Goal: Task Accomplishment & Management: Manage account settings

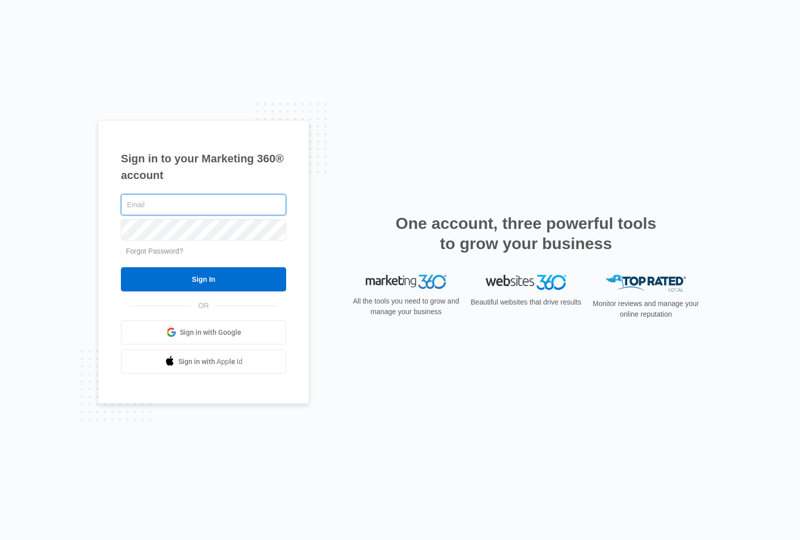
type input "[PERSON_NAME][EMAIL_ADDRESS][DOMAIN_NAME]"
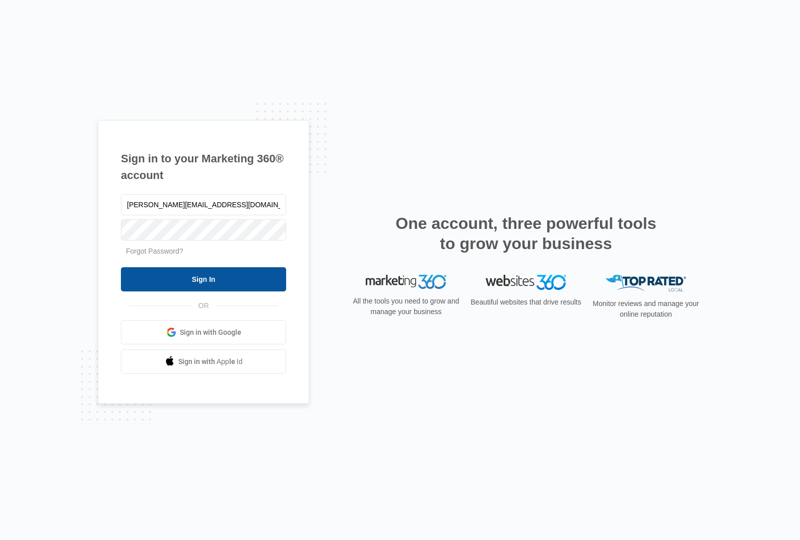
click at [227, 278] on input "Sign In" at bounding box center [203, 279] width 165 height 24
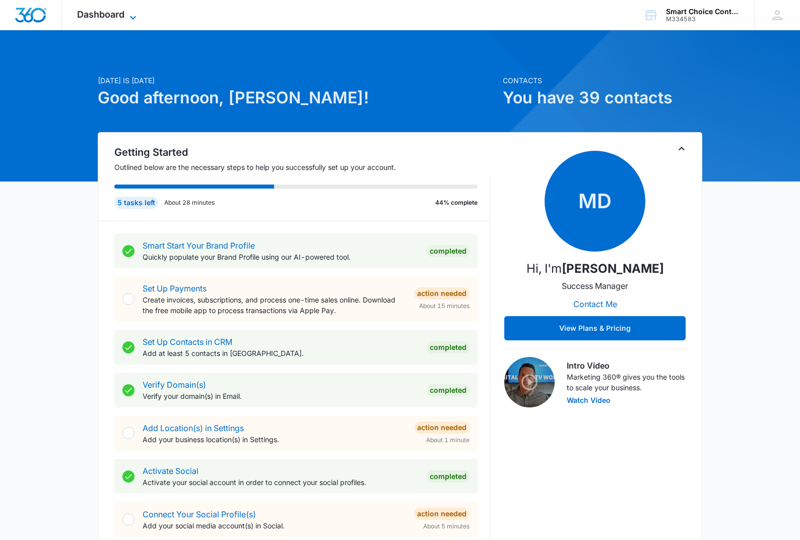
click at [135, 15] on icon at bounding box center [133, 18] width 12 height 12
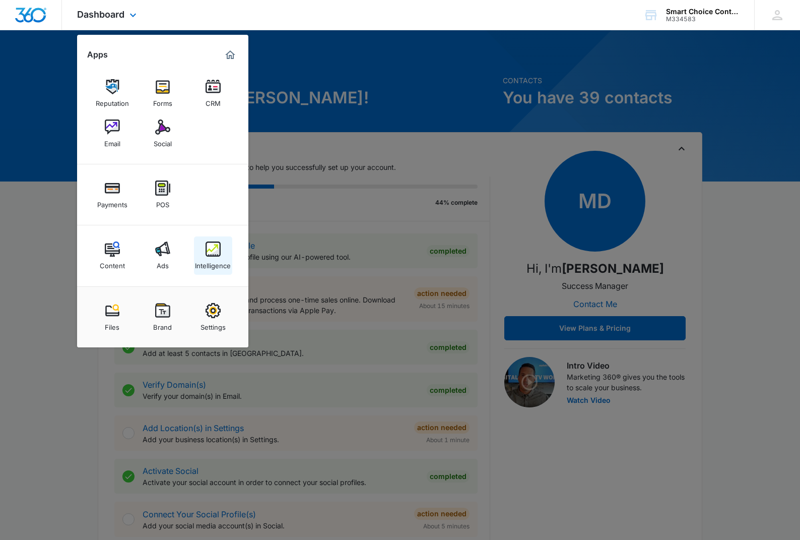
click at [213, 240] on link "Intelligence" at bounding box center [213, 255] width 38 height 38
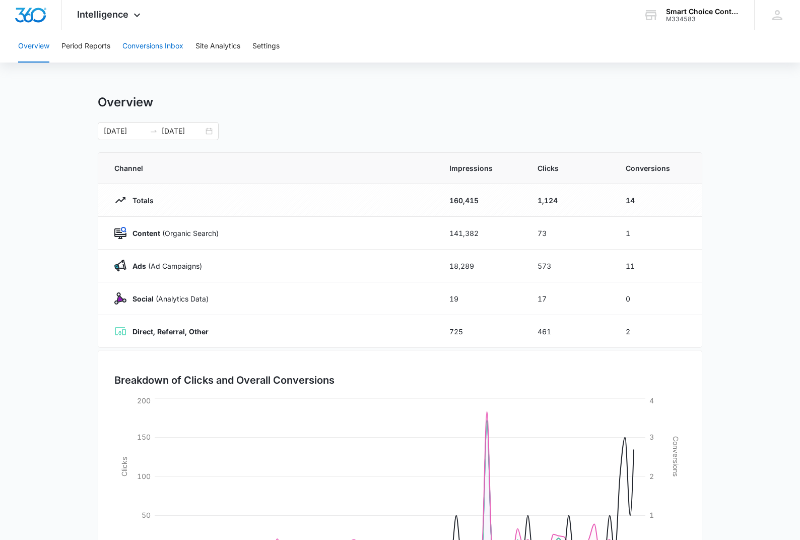
click at [166, 44] on button "Conversions Inbox" at bounding box center [152, 46] width 61 height 32
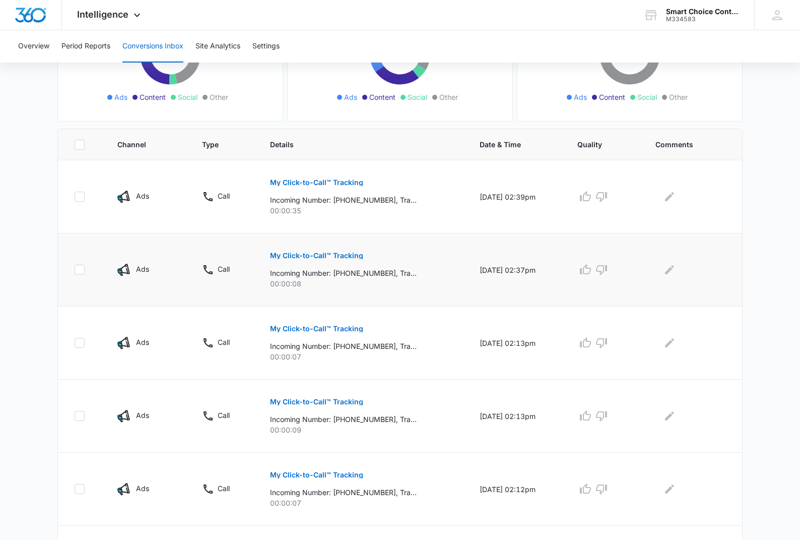
scroll to position [156, 0]
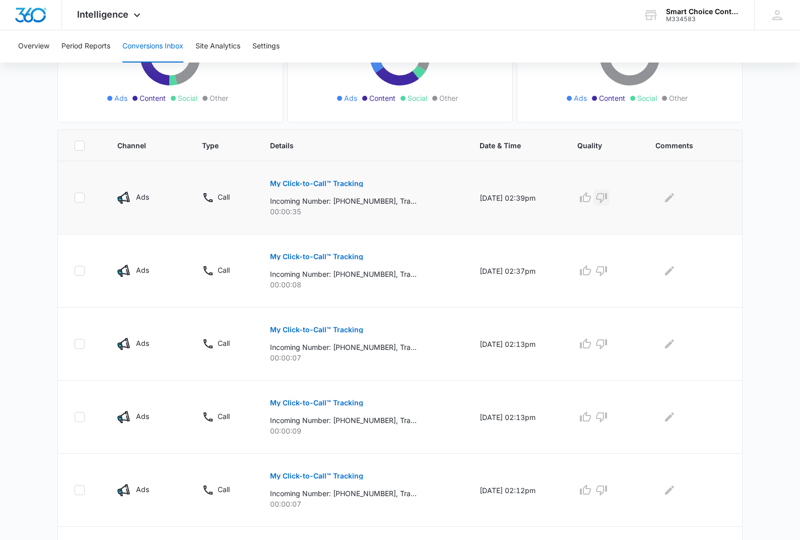
click at [607, 199] on icon "button" at bounding box center [601, 198] width 11 height 10
click at [608, 271] on icon "button" at bounding box center [602, 271] width 12 height 12
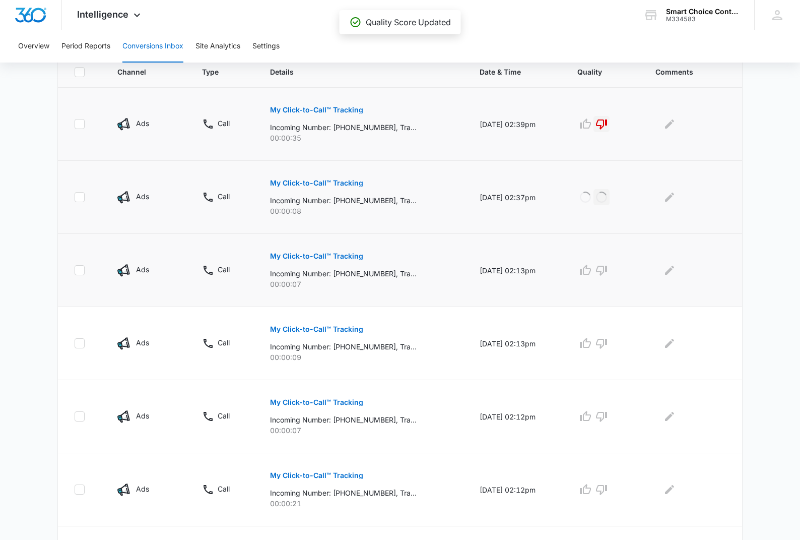
scroll to position [232, 0]
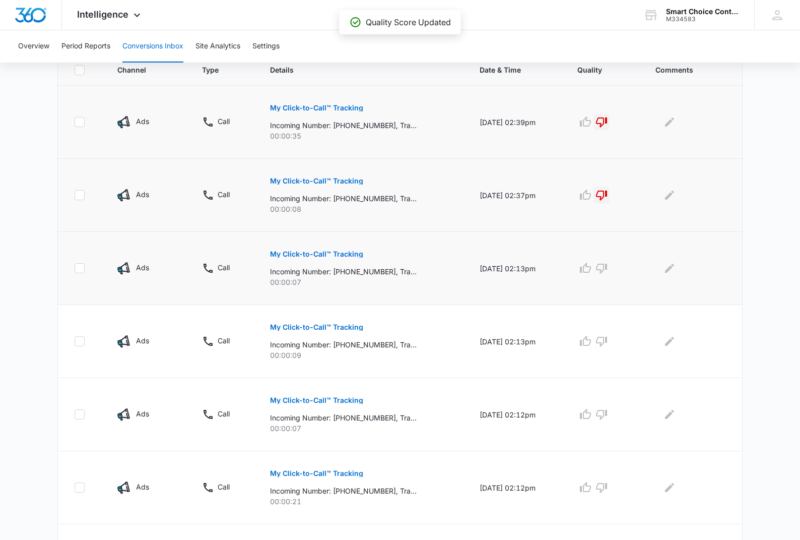
click at [607, 266] on icon "button" at bounding box center [601, 269] width 11 height 10
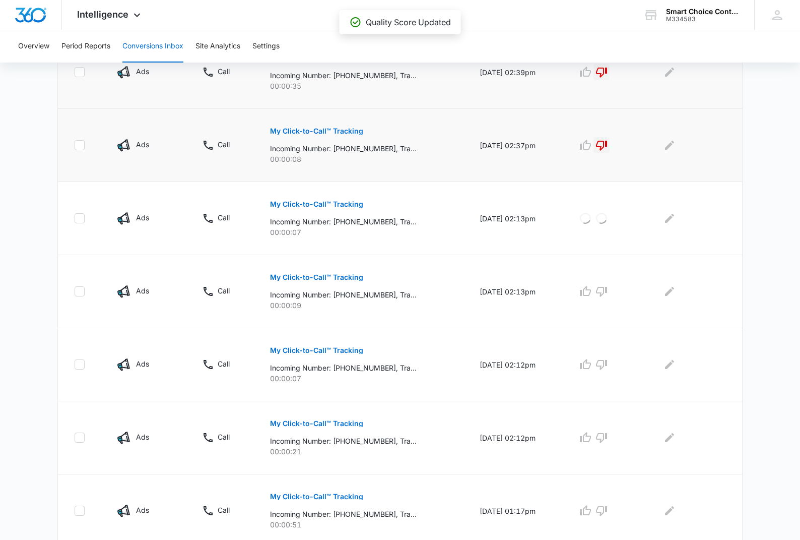
scroll to position [282, 0]
click at [608, 291] on icon "button" at bounding box center [602, 291] width 12 height 12
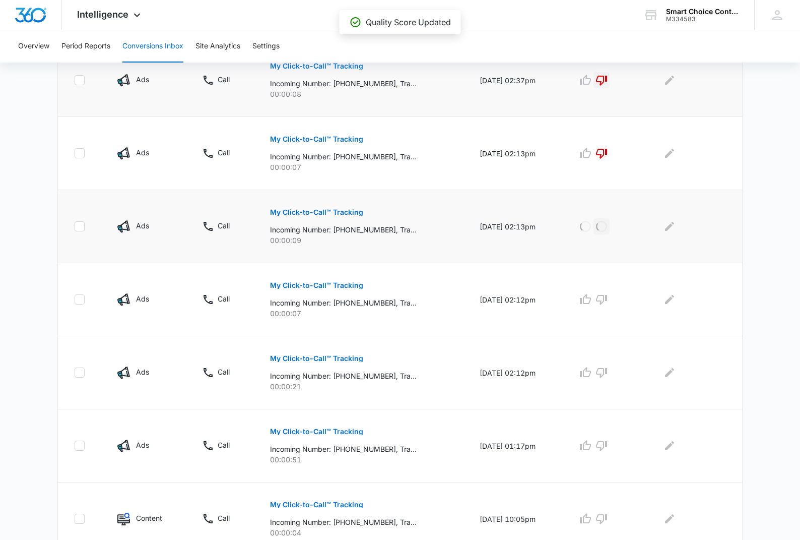
scroll to position [346, 0]
click at [607, 301] on icon "button" at bounding box center [601, 300] width 11 height 10
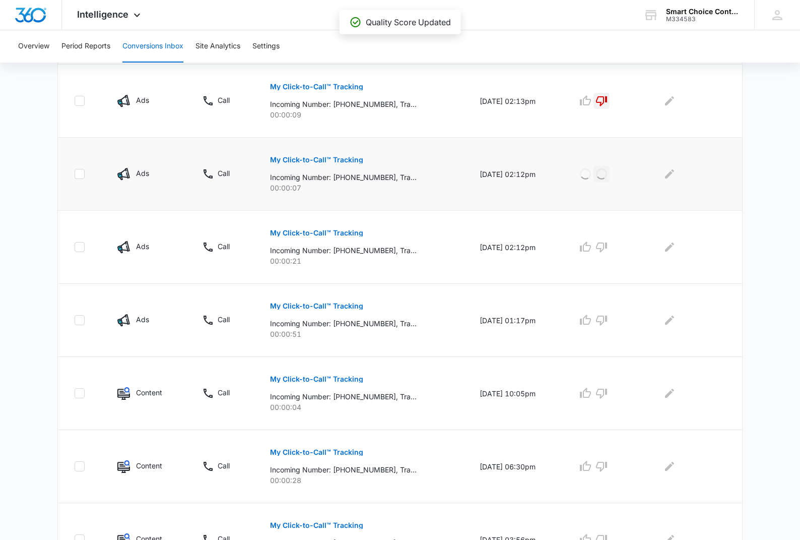
scroll to position [500, 0]
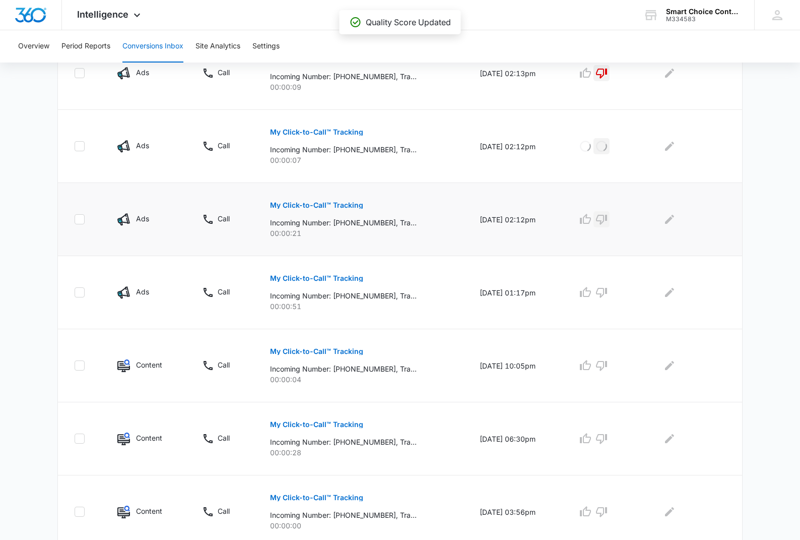
click at [608, 220] on icon "button" at bounding box center [602, 219] width 12 height 12
click at [608, 294] on icon "button" at bounding box center [602, 292] width 12 height 12
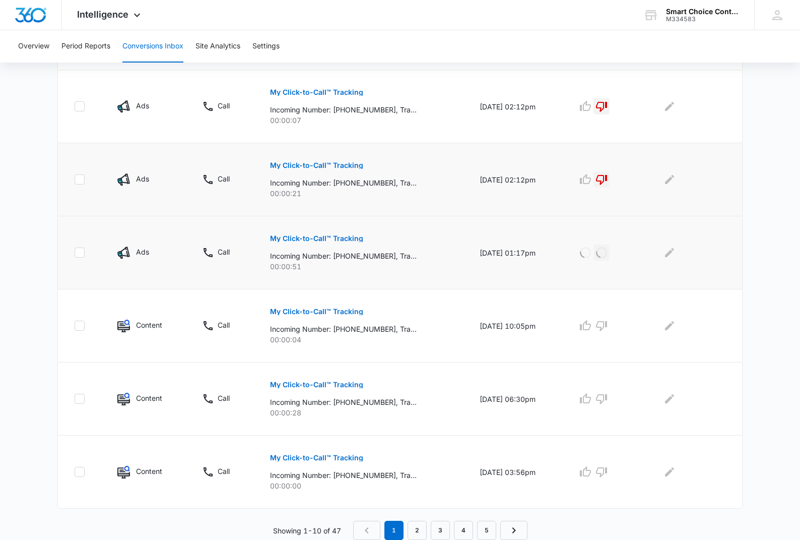
scroll to position [540, 0]
click at [604, 328] on icon "button" at bounding box center [601, 326] width 11 height 10
click at [607, 399] on icon "button" at bounding box center [601, 399] width 11 height 10
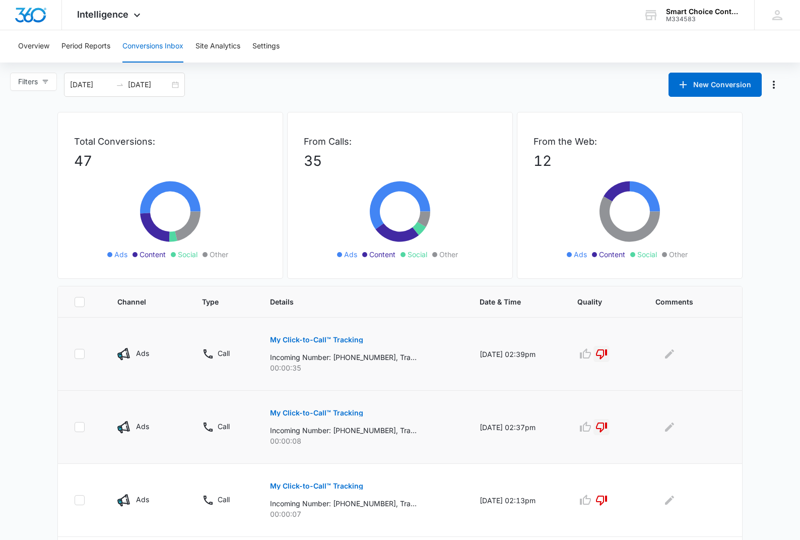
scroll to position [0, 0]
click at [135, 16] on icon at bounding box center [137, 18] width 12 height 12
